Goal: Find specific page/section: Find specific page/section

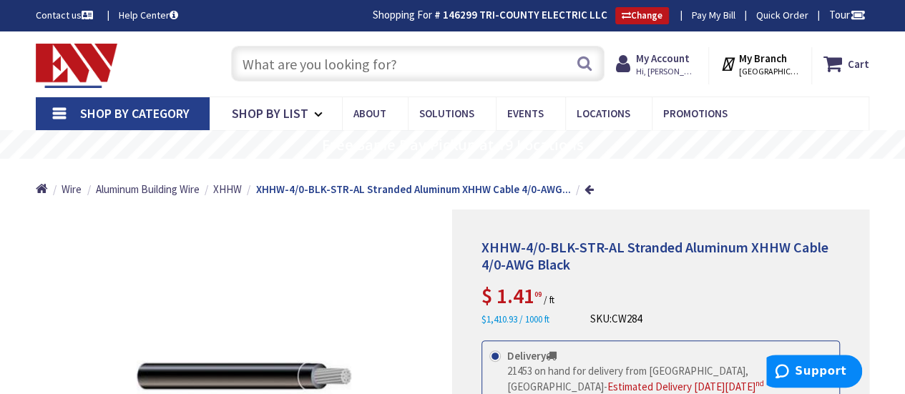
click at [255, 67] on input "text" at bounding box center [418, 64] width 374 height 36
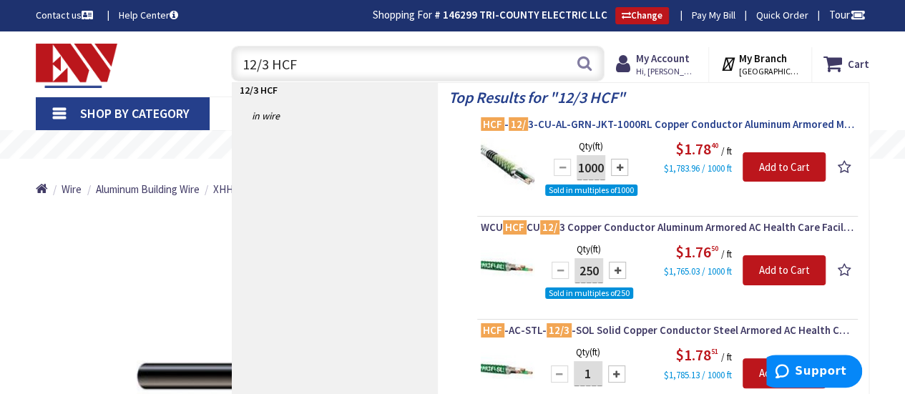
type input "12/3 HCF"
click at [650, 122] on span "HCF - 12/ 3-CU-AL-GRN-JKT-1000RL Copper Conductor Aluminum Armored MC Health Ca…" at bounding box center [668, 124] width 374 height 14
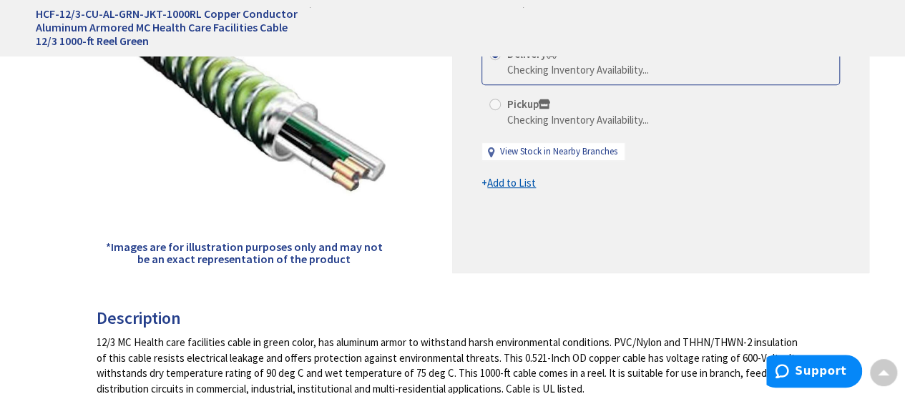
type input "[GEOGRAPHIC_DATA], [GEOGRAPHIC_DATA]"
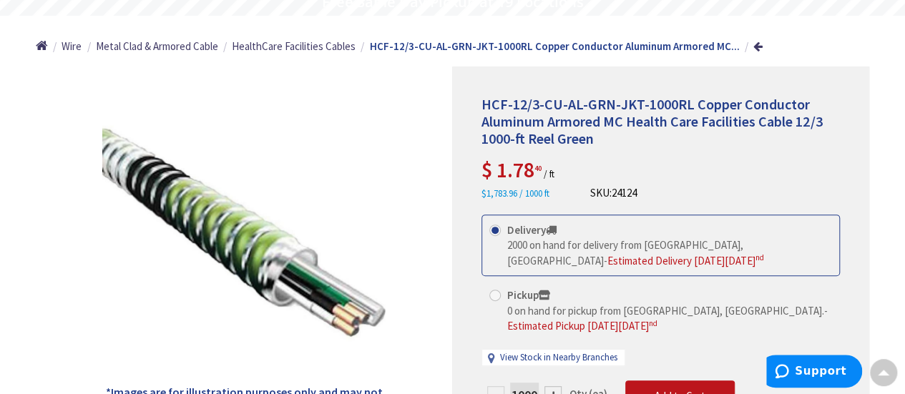
scroll to position [145, 0]
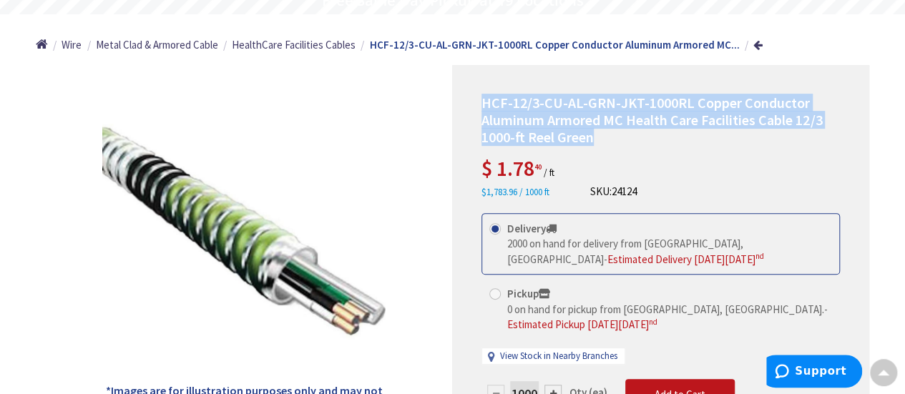
drag, startPoint x: 600, startPoint y: 140, endPoint x: 477, endPoint y: 104, distance: 128.2
click at [477, 104] on div "HCF-12/3-CU-AL-GRN-JKT-1000RL Copper Conductor Aluminum Armored MC Health Care …" at bounding box center [660, 283] width 417 height 436
copy span "HCF-12/3-CU-AL-GRN-JKT-1000RL Copper Conductor Aluminum Armored MC Health Care …"
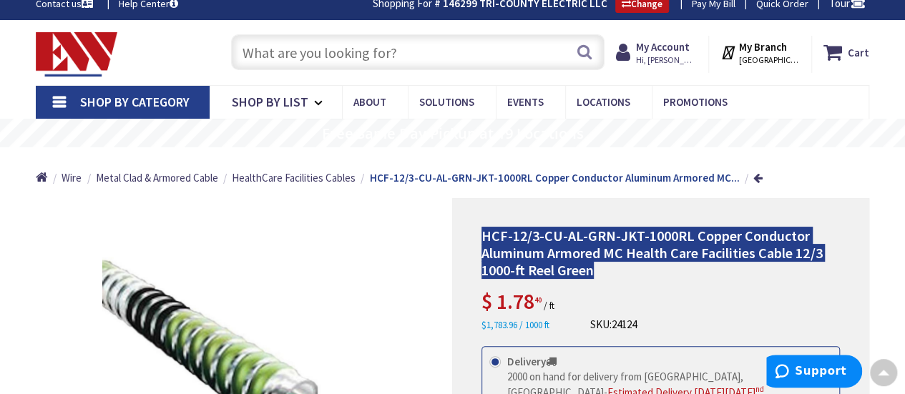
scroll to position [0, 0]
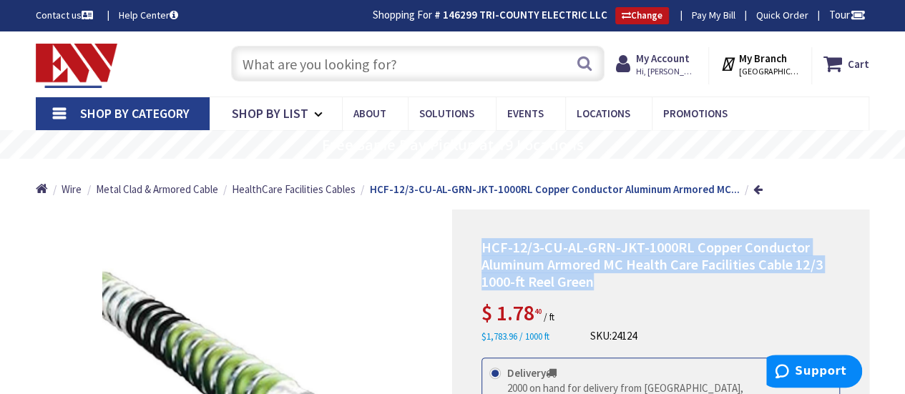
click at [283, 68] on input "text" at bounding box center [418, 64] width 374 height 36
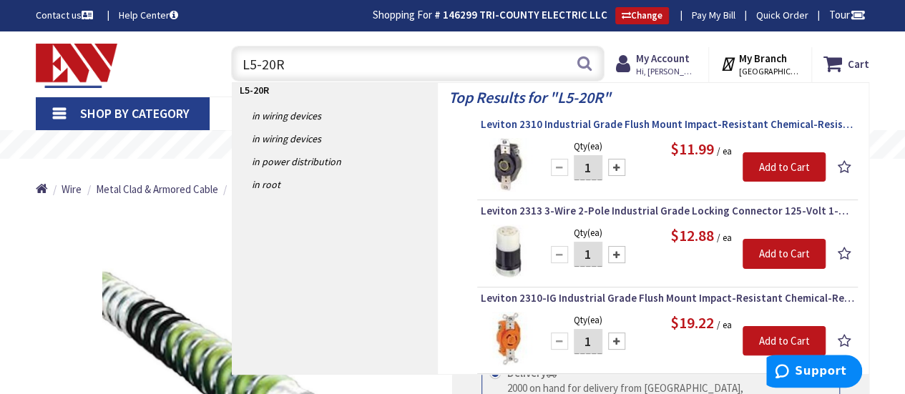
type input "L5-20R"
